Goal: Task Accomplishment & Management: Use online tool/utility

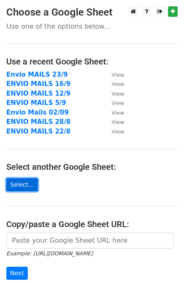
click at [16, 185] on link "Select..." at bounding box center [22, 184] width 32 height 13
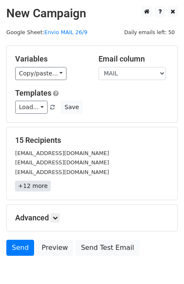
click at [32, 185] on link "+12 more" at bounding box center [32, 186] width 35 height 11
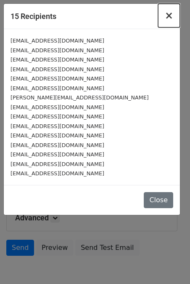
click at [168, 22] on button "×" at bounding box center [169, 16] width 22 height 24
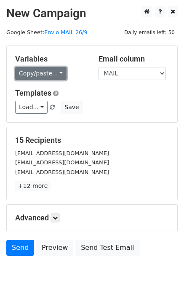
click at [42, 70] on link "Copy/paste..." at bounding box center [40, 73] width 51 height 13
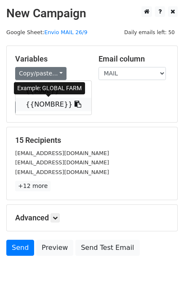
click at [43, 107] on link "{{NOMBRE}}" at bounding box center [54, 104] width 76 height 13
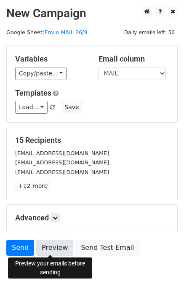
click at [49, 249] on link "Preview" at bounding box center [54, 248] width 37 height 16
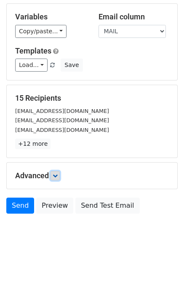
click at [55, 174] on icon at bounding box center [55, 175] width 5 height 5
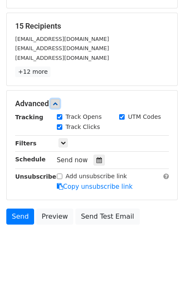
scroll to position [125, 0]
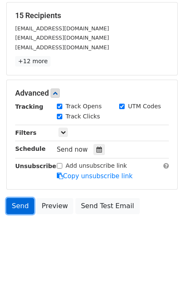
click at [11, 208] on link "Send" at bounding box center [20, 206] width 28 height 16
